Goal: Check status: Check status

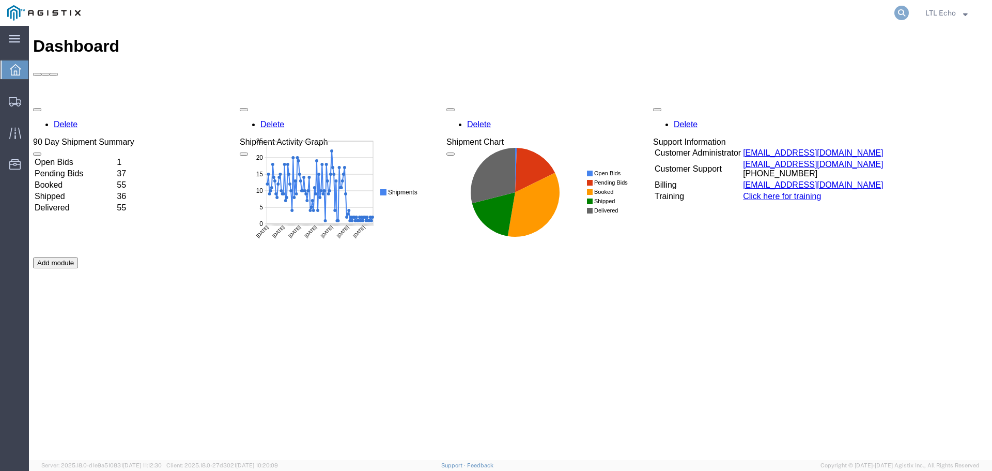
click at [900, 15] on icon at bounding box center [901, 13] width 14 height 14
click at [751, 8] on input "search" at bounding box center [737, 13] width 314 height 25
paste input "56776725"
type input "56776725"
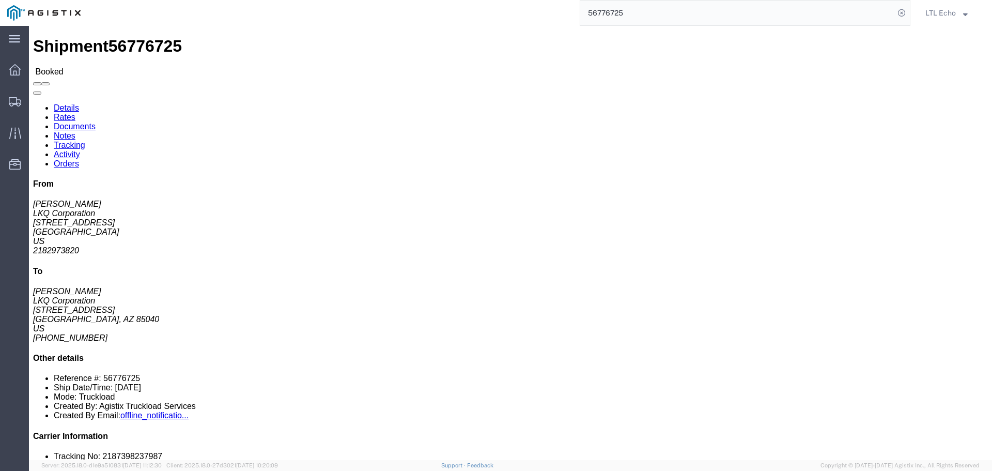
click link "Rates"
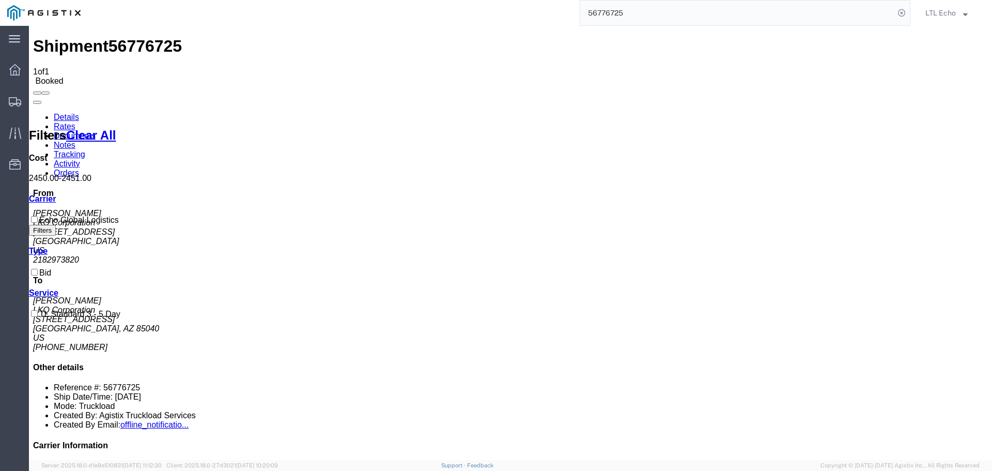
click at [58, 113] on link "Details" at bounding box center [66, 117] width 25 height 9
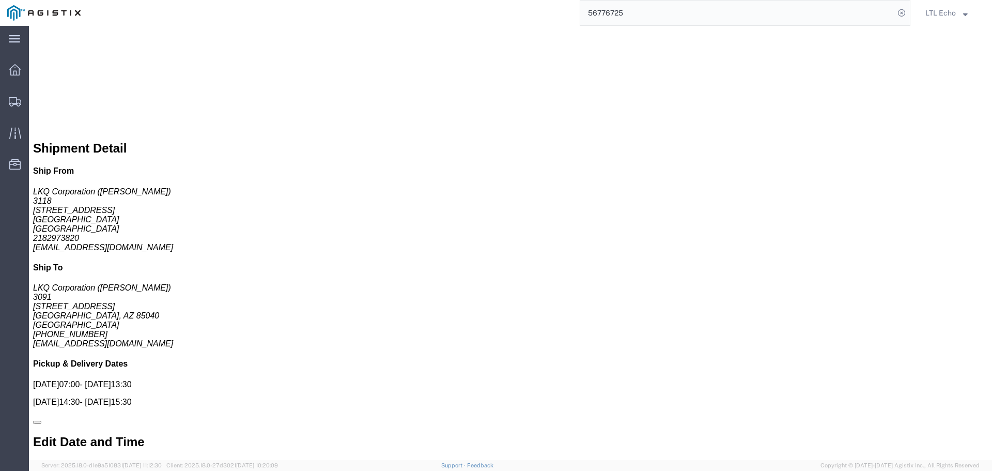
scroll to position [708, 0]
